Goal: Navigation & Orientation: Find specific page/section

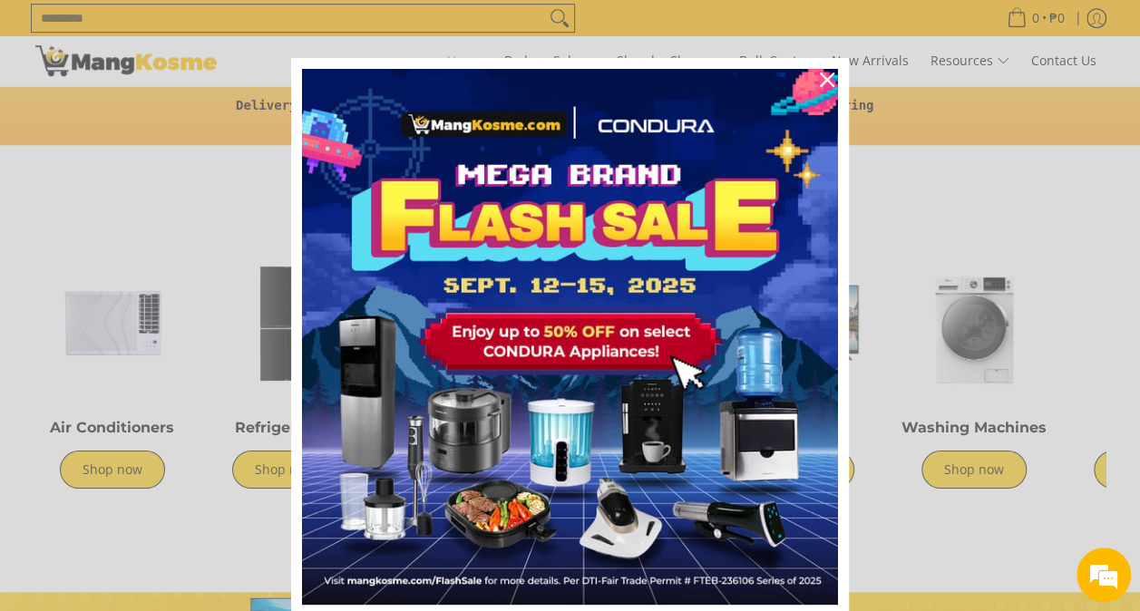
scroll to position [0, 721]
click at [991, 158] on div "Marketing offer form" at bounding box center [570, 305] width 1140 height 611
click at [823, 79] on icon "close icon" at bounding box center [827, 80] width 15 height 15
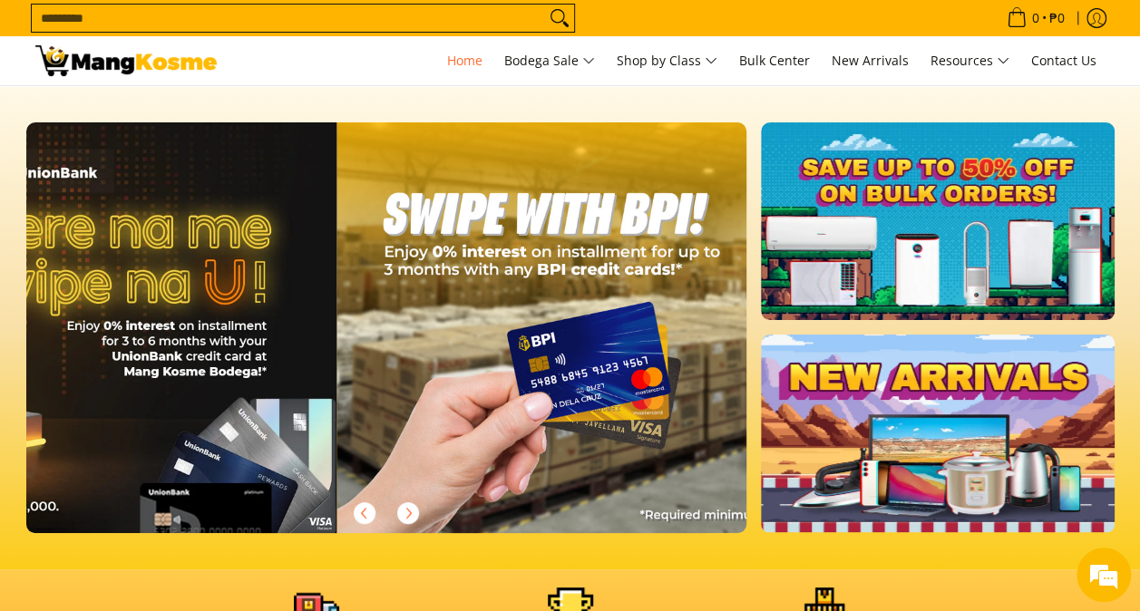
scroll to position [0, 2163]
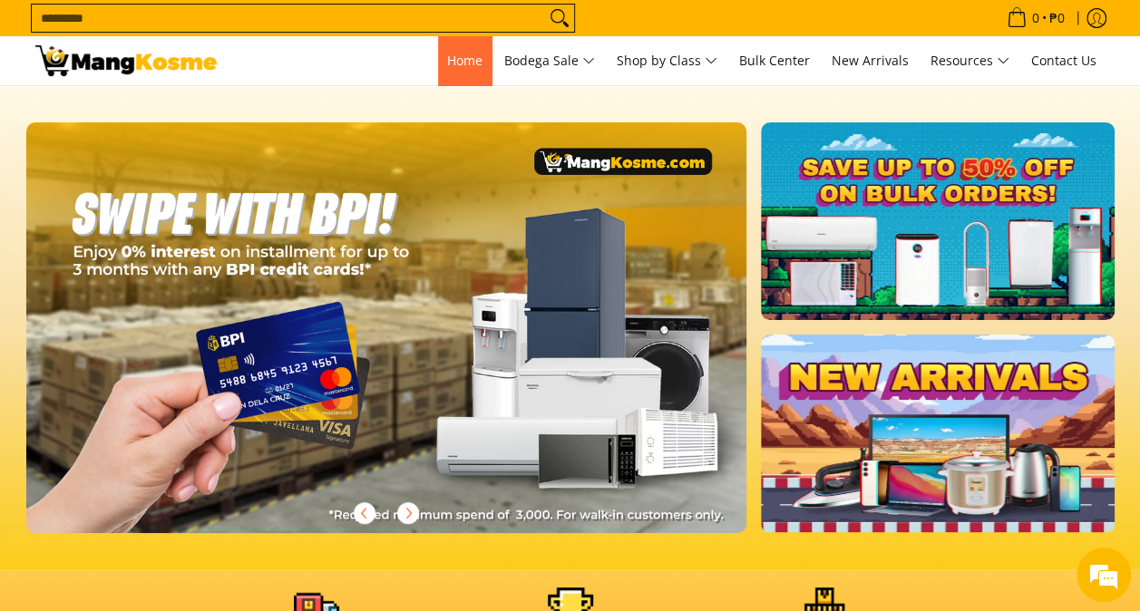
click at [463, 69] on link "Home" at bounding box center [465, 60] width 54 height 49
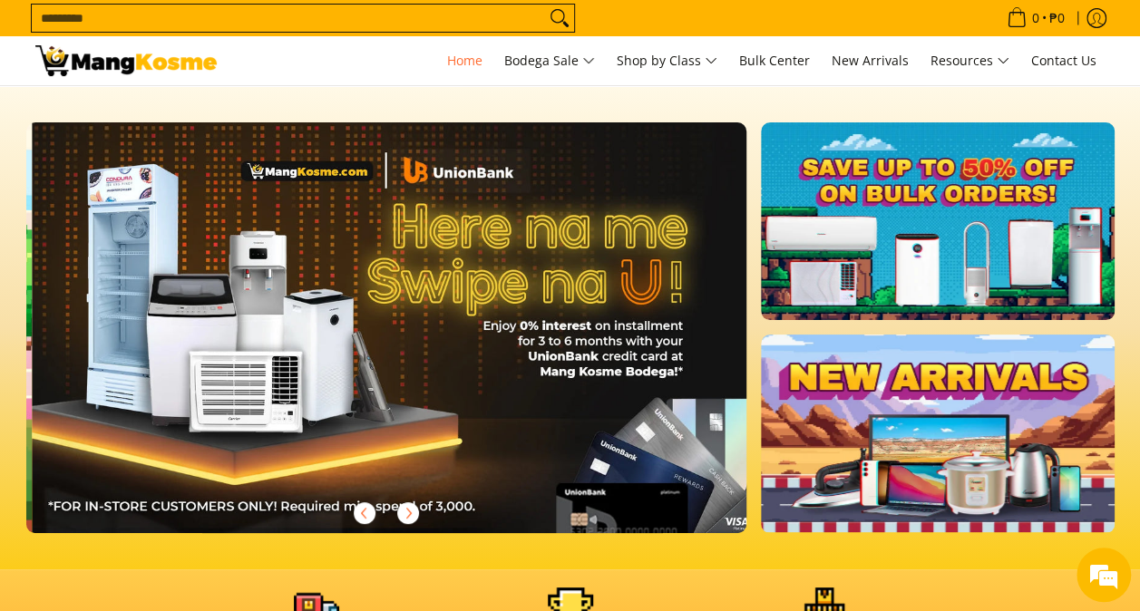
scroll to position [0, 1442]
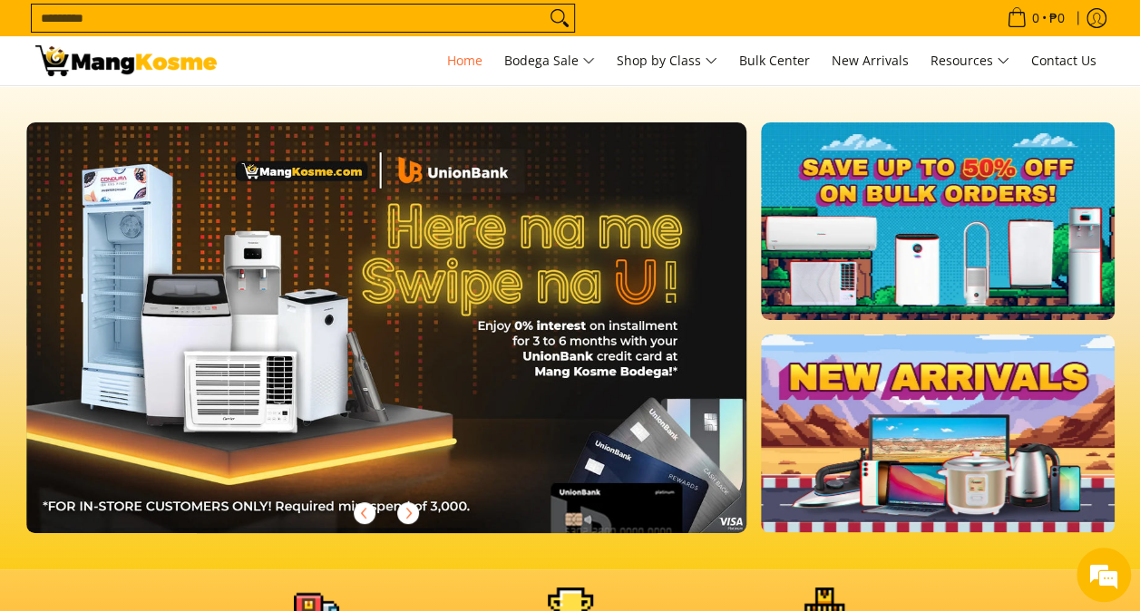
click at [298, 54] on nav "0 Log in Create an Account Search... Home" at bounding box center [670, 60] width 871 height 49
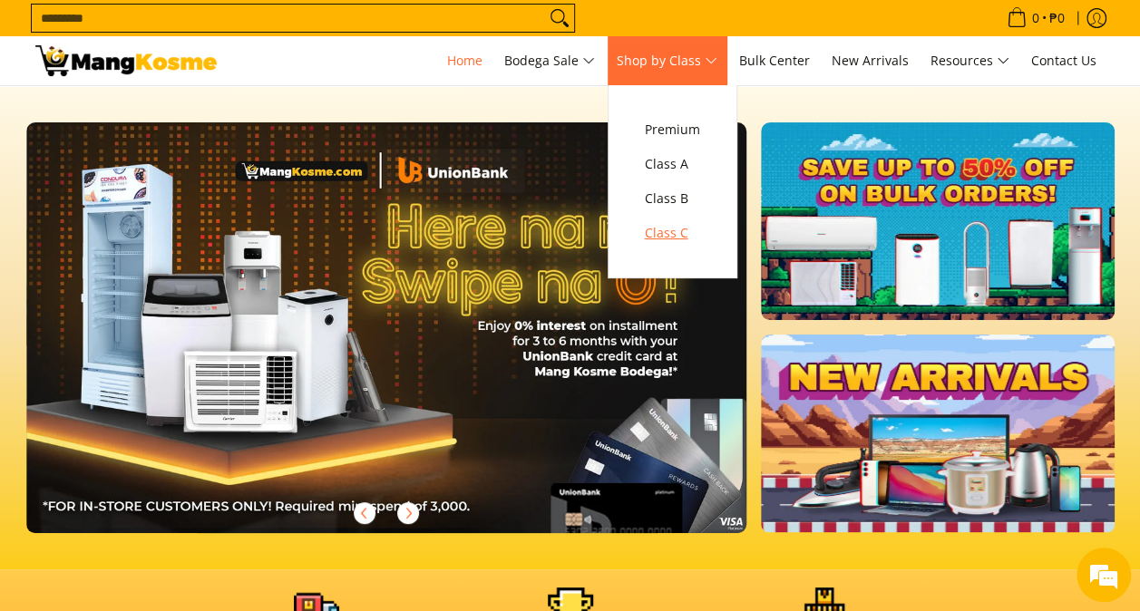
click at [681, 233] on span "Class C" at bounding box center [672, 233] width 55 height 23
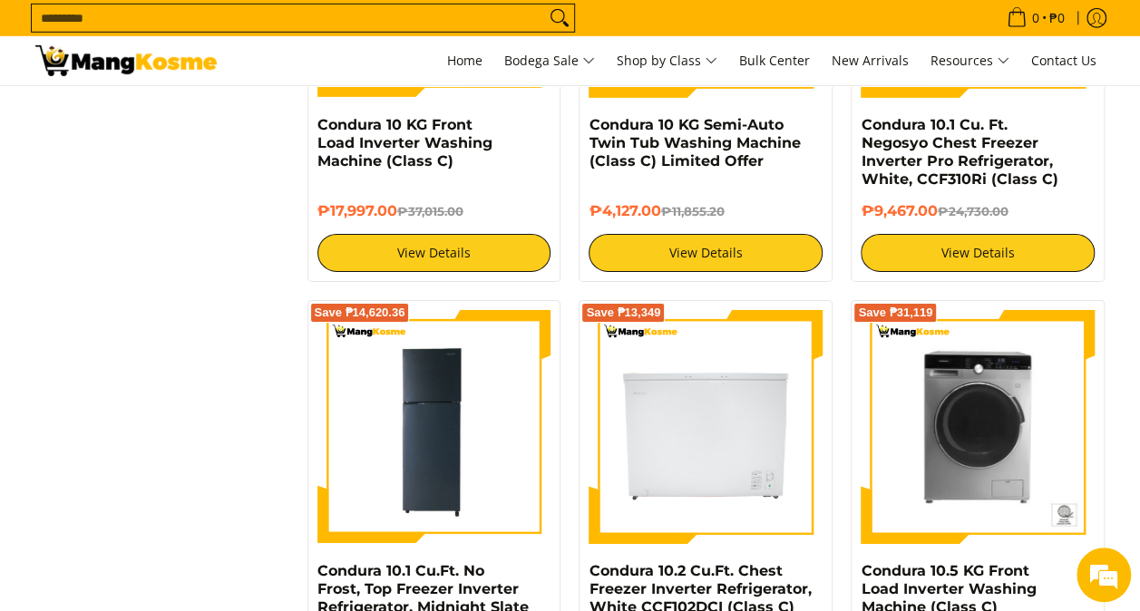
scroll to position [2540, 0]
